Goal: Task Accomplishment & Management: Manage account settings

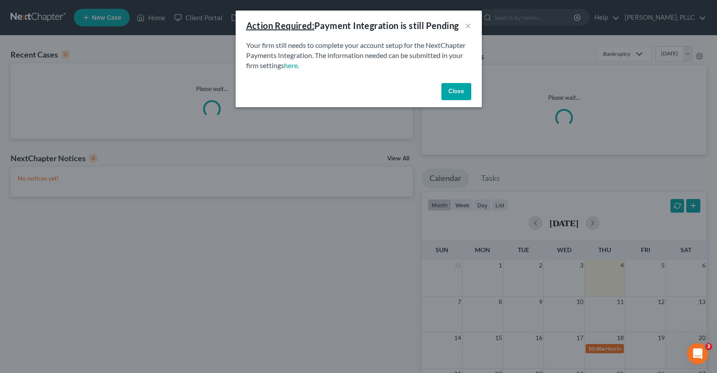
click at [451, 88] on button "Close" at bounding box center [456, 92] width 30 height 18
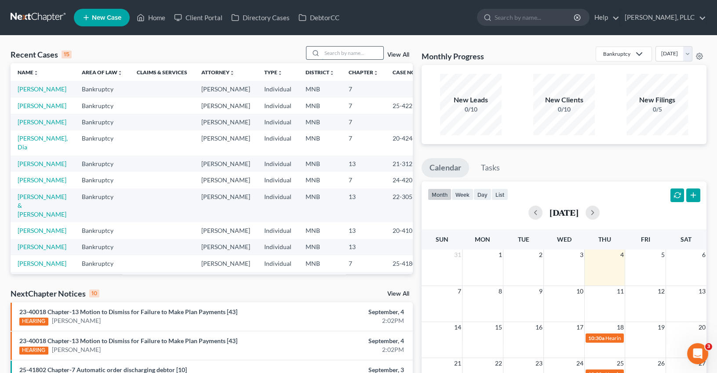
click at [368, 55] on input "search" at bounding box center [353, 53] width 62 height 13
type input "Kohler"
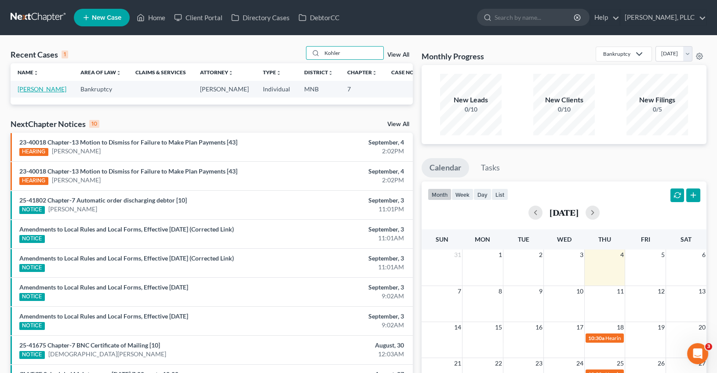
click at [33, 90] on link "[PERSON_NAME]" at bounding box center [42, 88] width 49 height 7
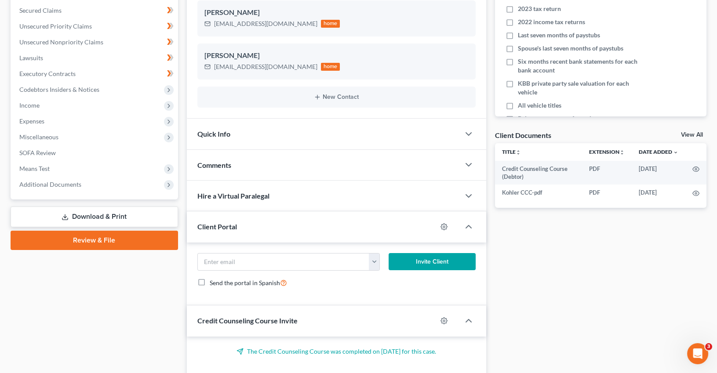
scroll to position [180, 0]
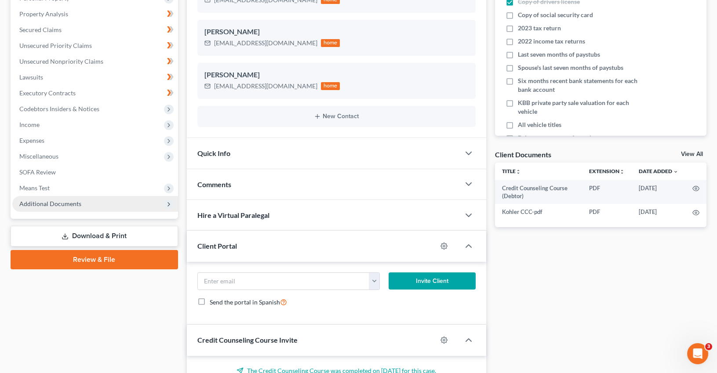
click at [60, 203] on span "Additional Documents" at bounding box center [50, 203] width 62 height 7
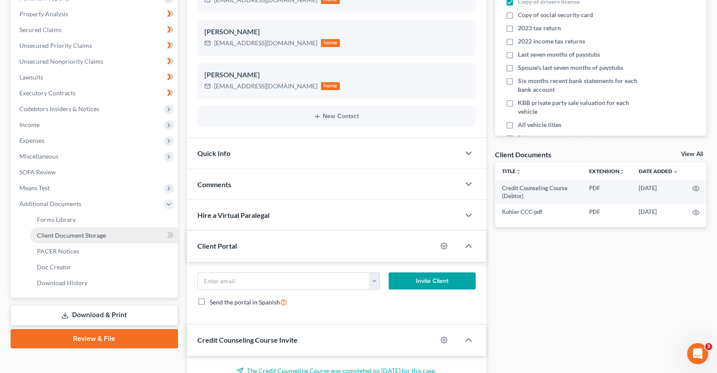
click at [75, 232] on span "Client Document Storage" at bounding box center [71, 235] width 69 height 7
select select "1"
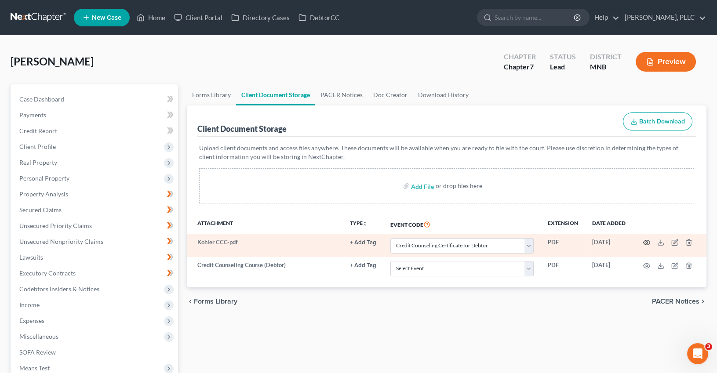
click at [644, 241] on icon "button" at bounding box center [646, 242] width 7 height 7
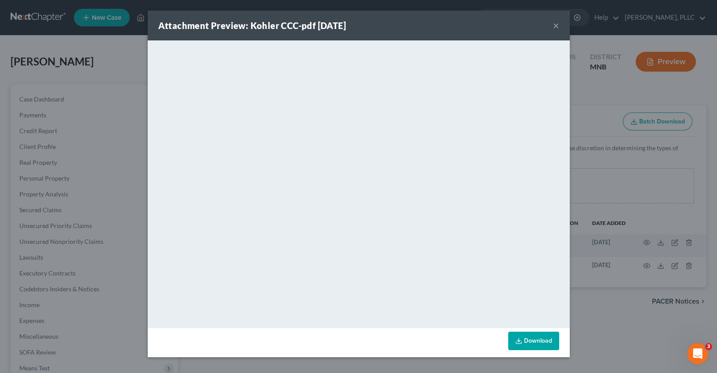
click at [586, 166] on div "Attachment Preview: Kohler CCC-pdf [DATE] × <object ng-attr-data='[URL][DOMAIN_…" at bounding box center [358, 186] width 717 height 373
